Goal: Contribute content: Add original content to the website for others to see

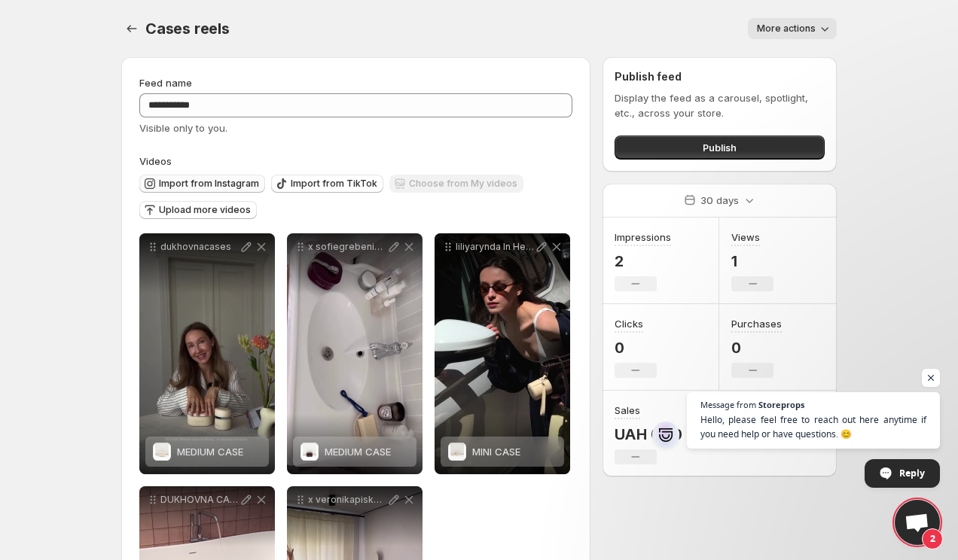
click at [220, 183] on span "Import from Instagram" at bounding box center [209, 184] width 100 height 12
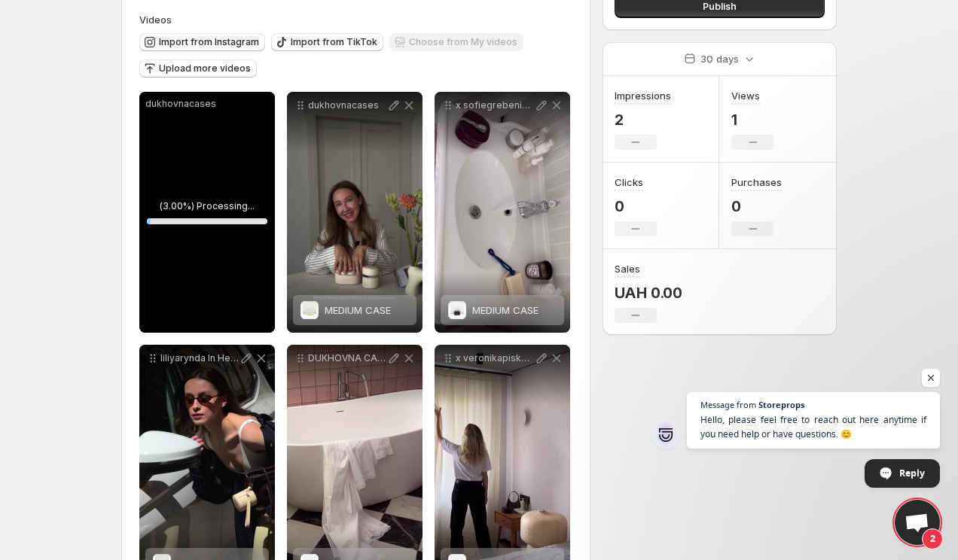
scroll to position [204, 0]
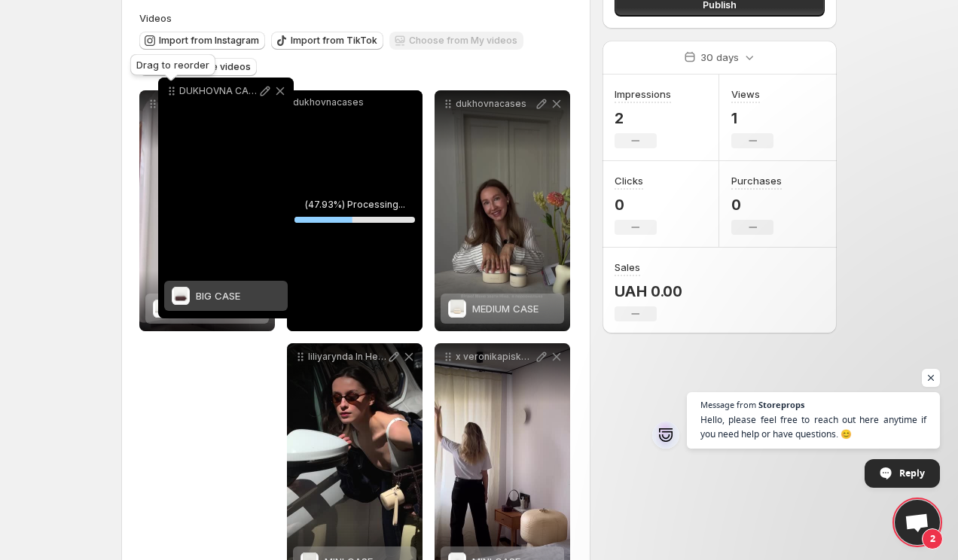
drag, startPoint x: 304, startPoint y: 299, endPoint x: 174, endPoint y: 84, distance: 250.8
click at [174, 84] on icon at bounding box center [171, 91] width 15 height 15
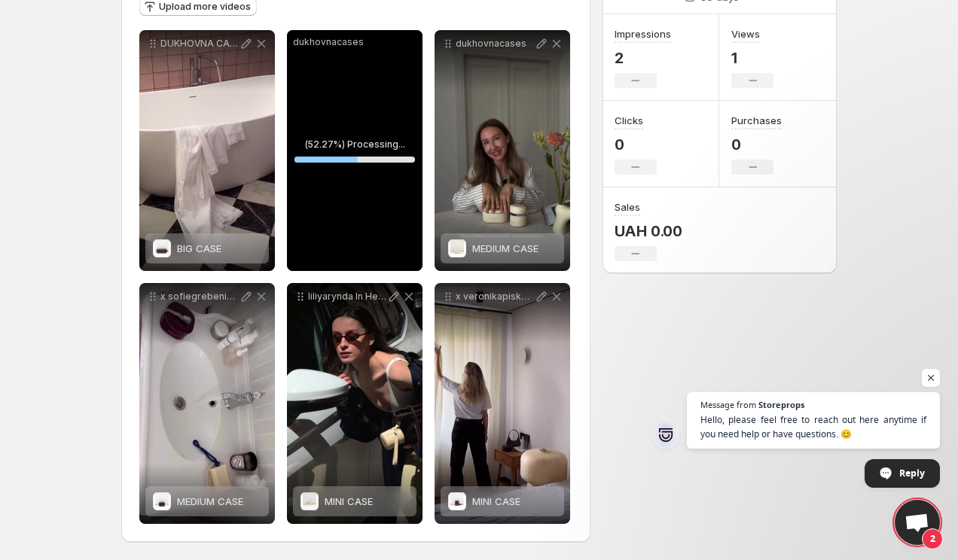
scroll to position [0, 0]
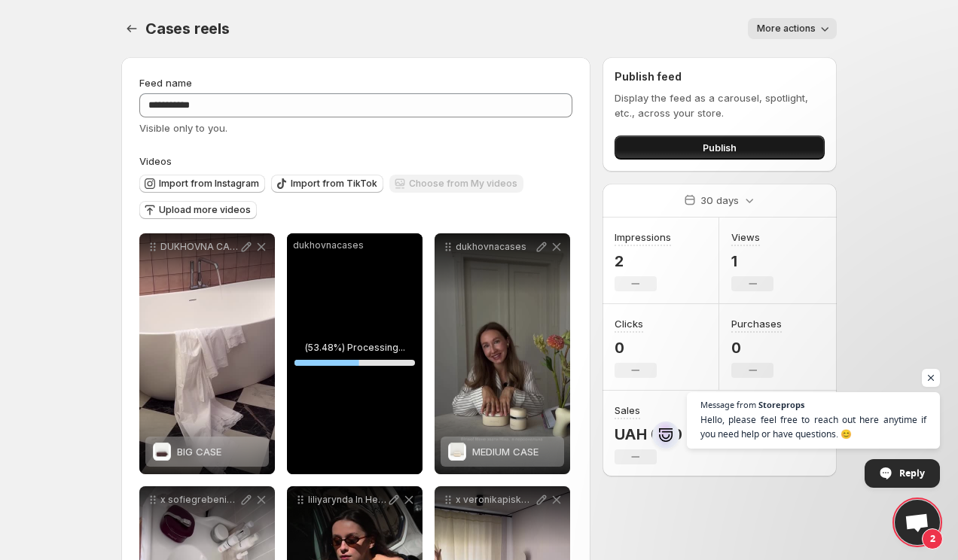
click at [746, 151] on button "Publish" at bounding box center [720, 148] width 210 height 24
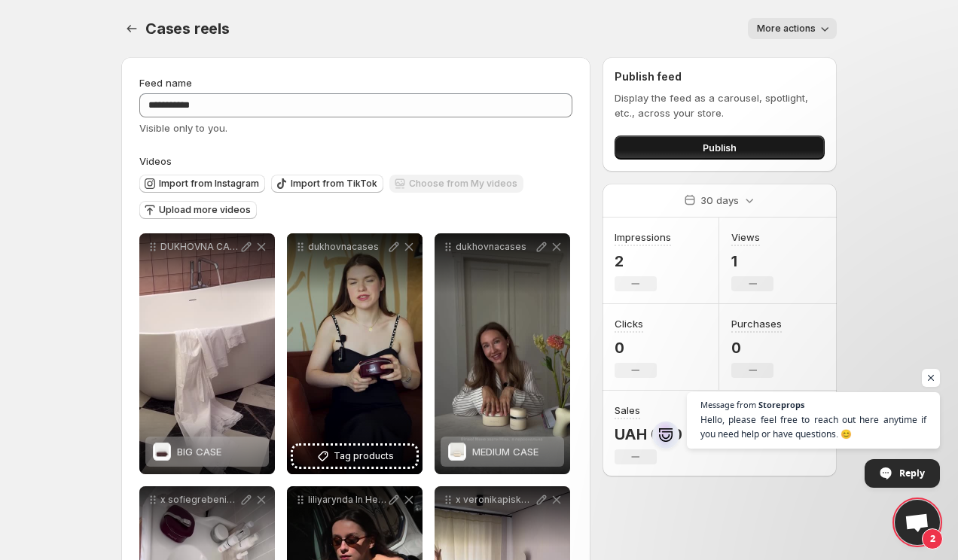
click at [725, 157] on button "Publish" at bounding box center [720, 148] width 210 height 24
click at [715, 139] on button "Publish" at bounding box center [720, 148] width 210 height 24
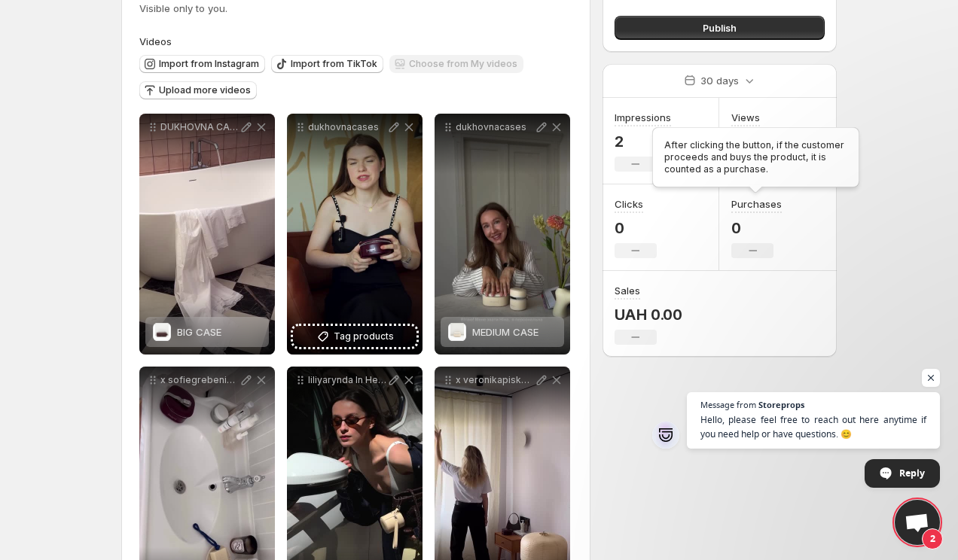
scroll to position [56, 0]
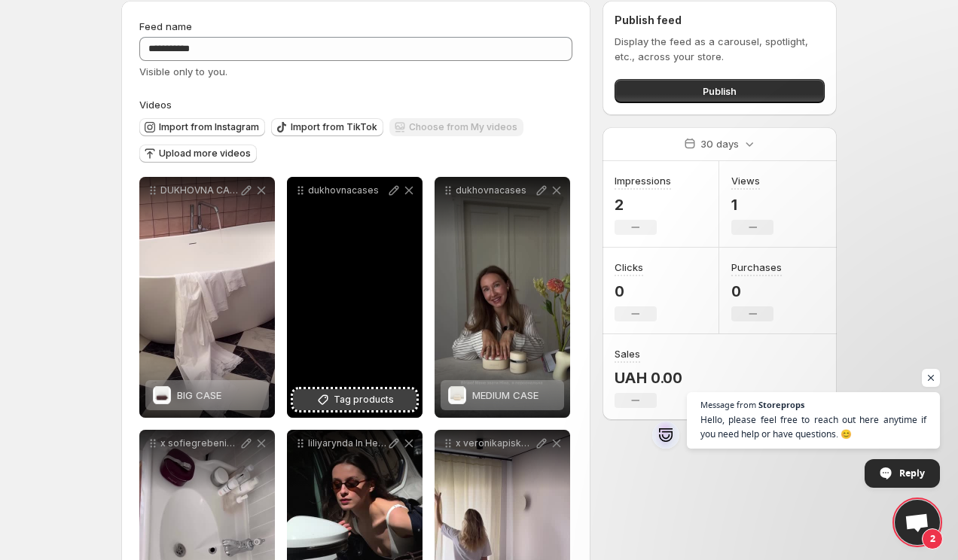
click at [353, 392] on span "Tag products" at bounding box center [364, 399] width 60 height 15
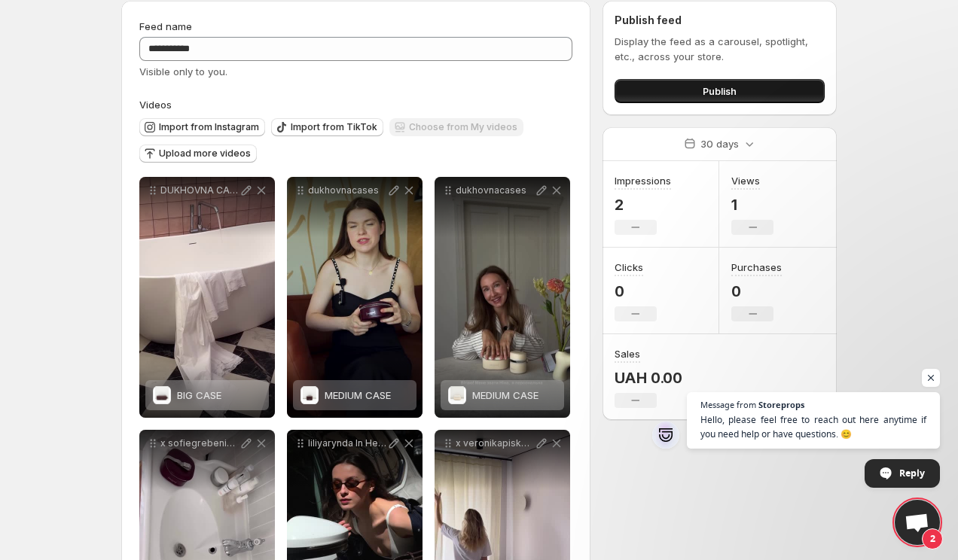
click at [748, 93] on button "Publish" at bounding box center [720, 91] width 210 height 24
